Goal: Information Seeking & Learning: Learn about a topic

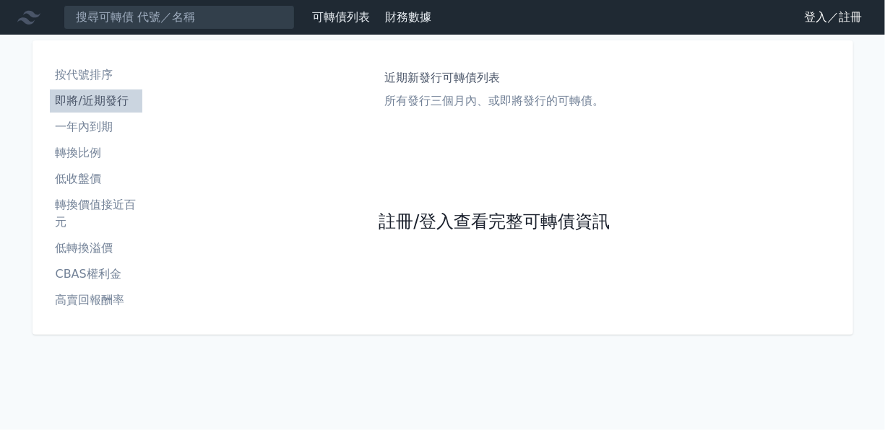
click at [541, 220] on link "註冊/登入查看完整可轉債資訊" at bounding box center [493, 222] width 231 height 23
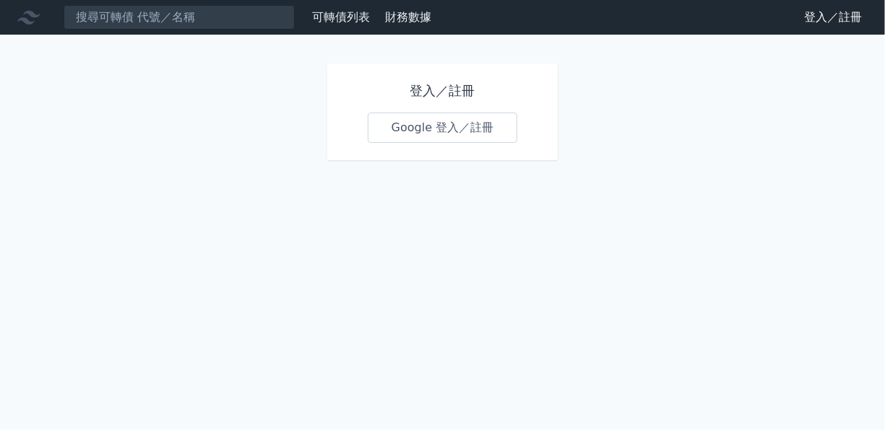
click at [456, 129] on link "Google 登入／註冊" at bounding box center [443, 128] width 150 height 30
click at [425, 131] on link "Google 登入／註冊" at bounding box center [443, 128] width 150 height 30
click at [433, 123] on link "Google 登入／註冊" at bounding box center [443, 128] width 150 height 30
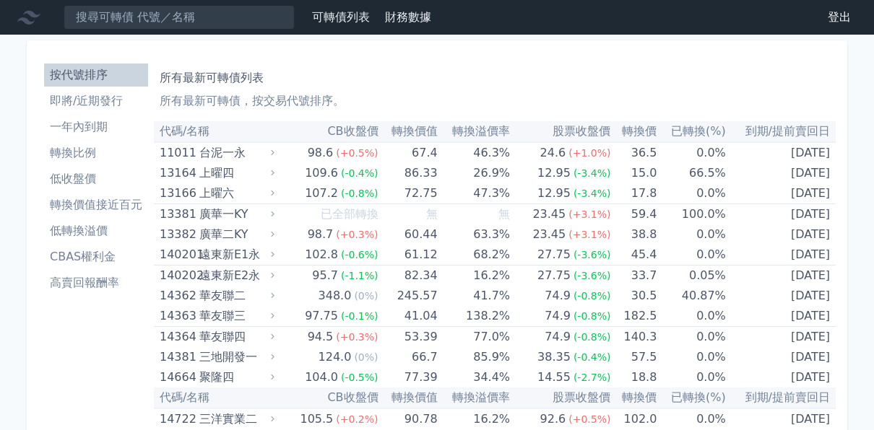
click at [76, 276] on li "高賣回報酬率" at bounding box center [96, 282] width 104 height 17
click at [90, 209] on li "轉換價值接近百元" at bounding box center [96, 204] width 104 height 17
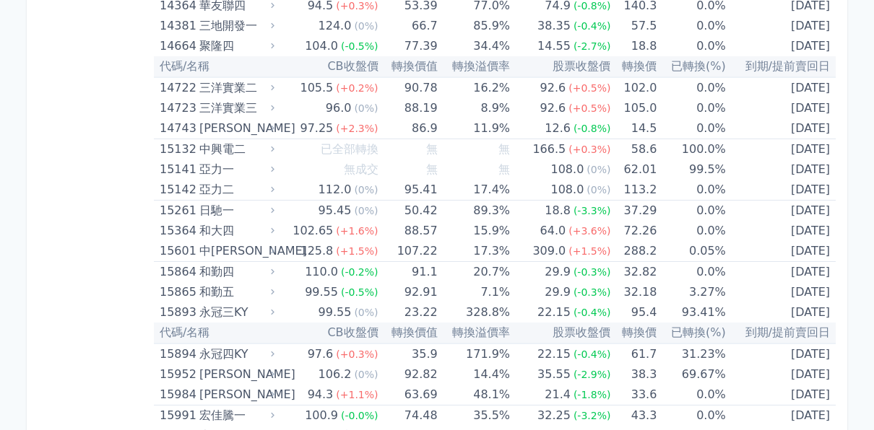
scroll to position [72, 0]
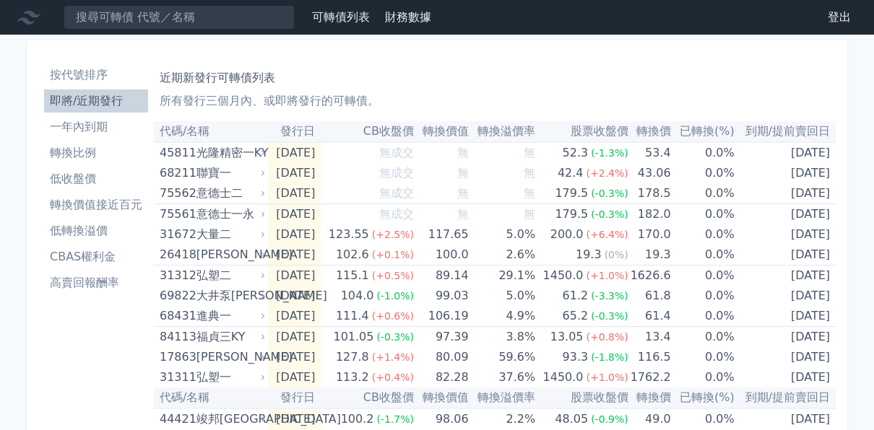
click at [570, 90] on div "近期新發行可轉債列表 所有發行三個月內、或即將發行的可轉債。" at bounding box center [495, 87] width 670 height 46
click at [83, 285] on li "高賣回報酬率" at bounding box center [96, 282] width 104 height 17
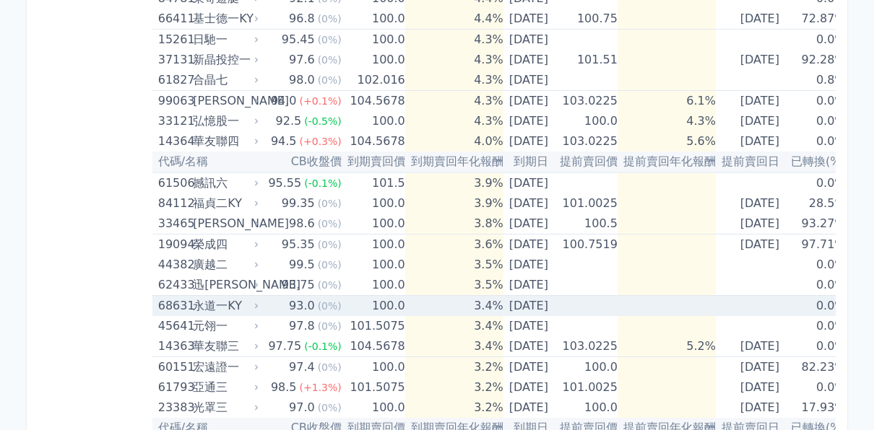
scroll to position [525, 0]
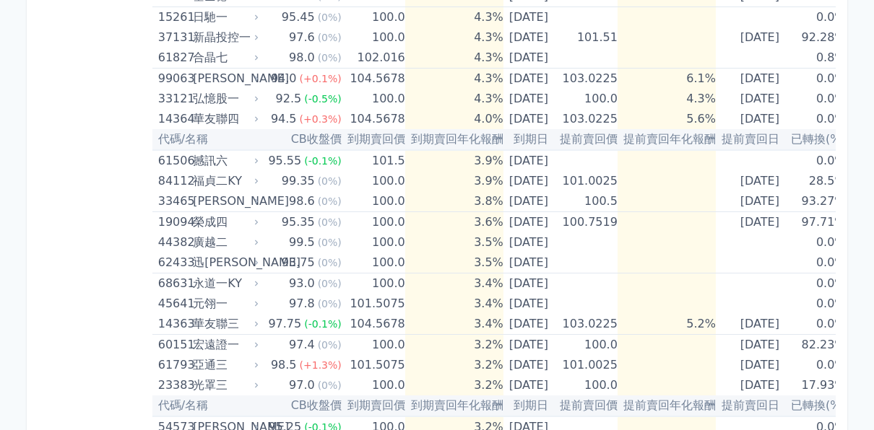
click at [58, 235] on div "按代號排序 即將/近期發行 一年內到期 轉換比例 低收盤價 轉換價值接近百元 低轉換溢價 CBAS權利金 高賣回報酬率" at bounding box center [95, 364] width 114 height 1662
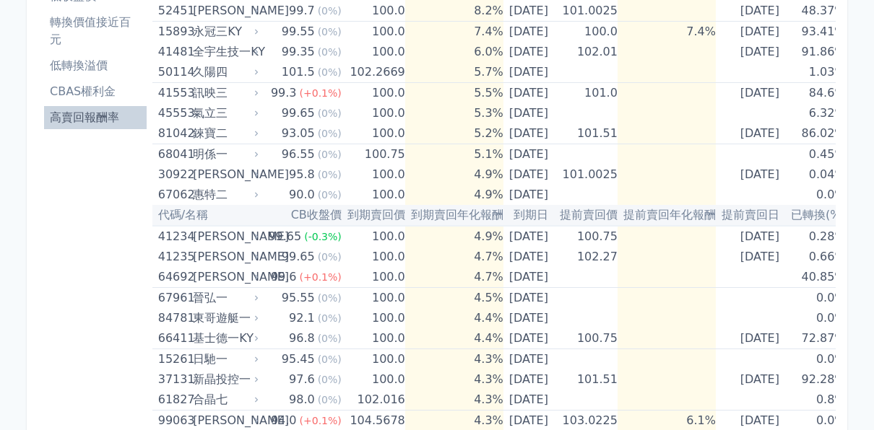
scroll to position [92, 0]
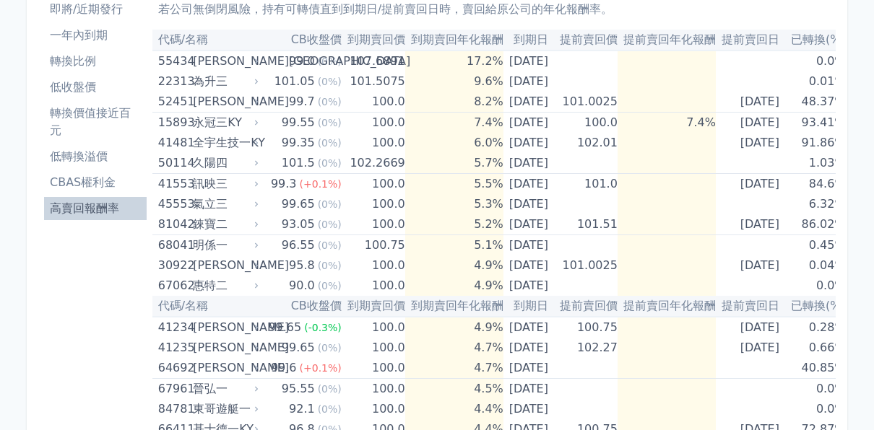
click at [84, 114] on li "轉換價值接近百元" at bounding box center [95, 122] width 103 height 35
